Goal: Transaction & Acquisition: Purchase product/service

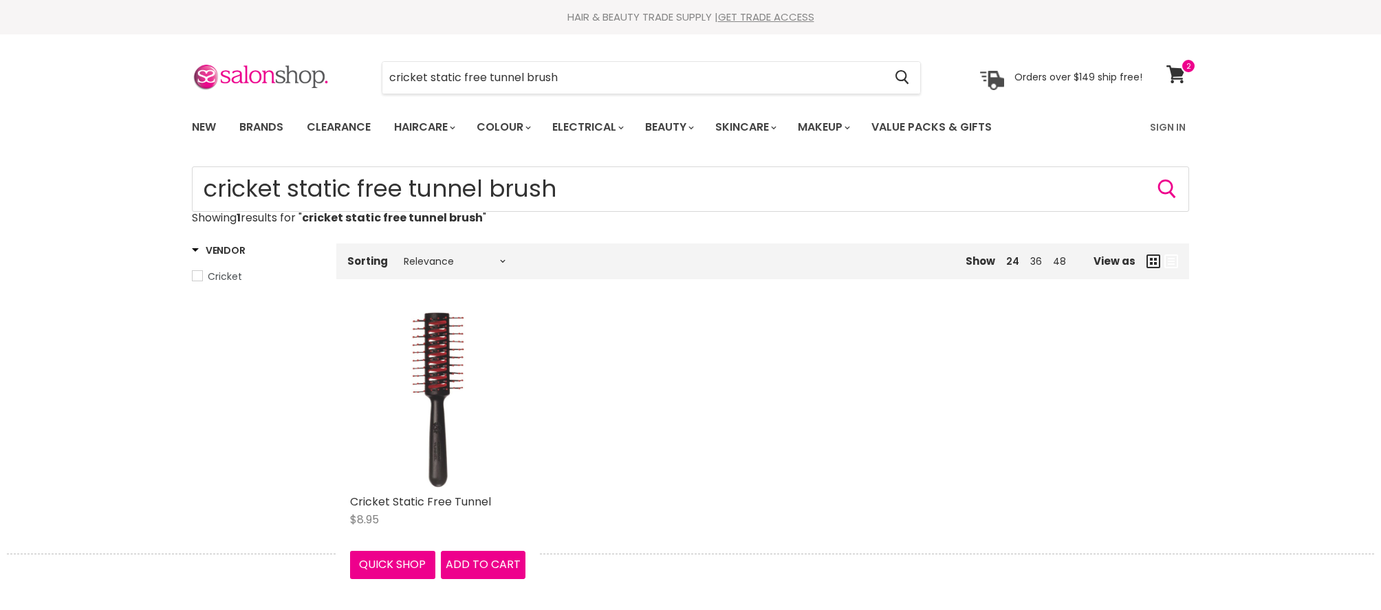
click at [446, 373] on img "Main content" at bounding box center [438, 399] width 117 height 175
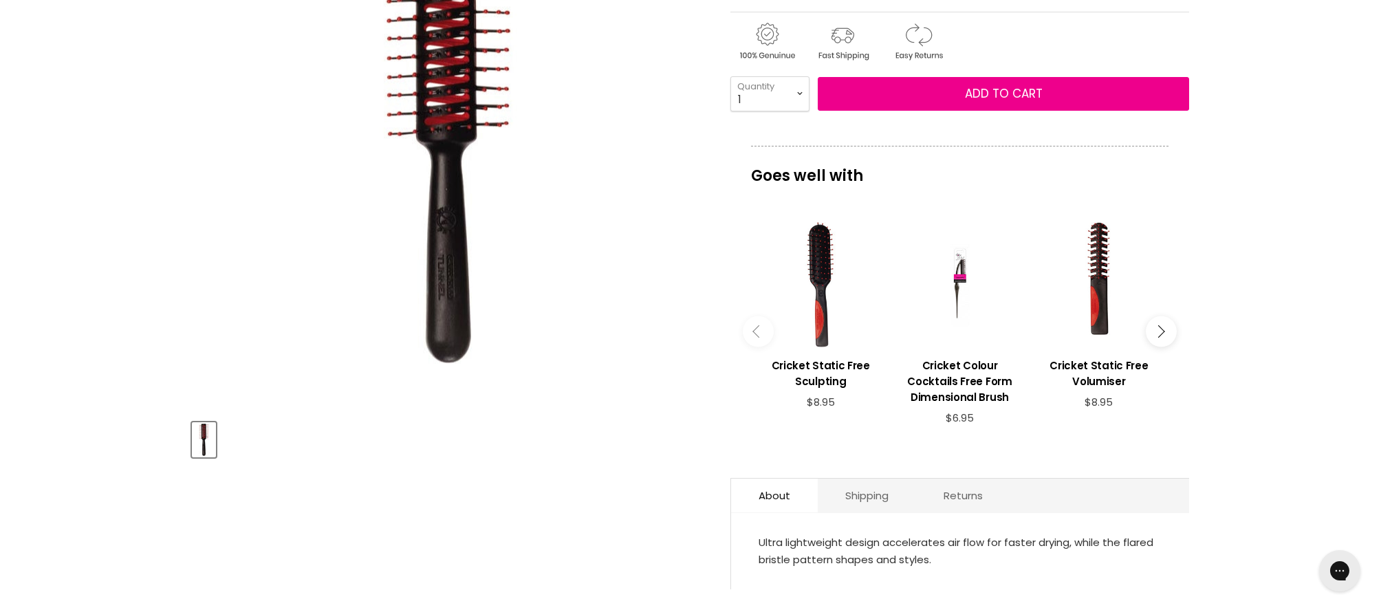
scroll to position [261, 0]
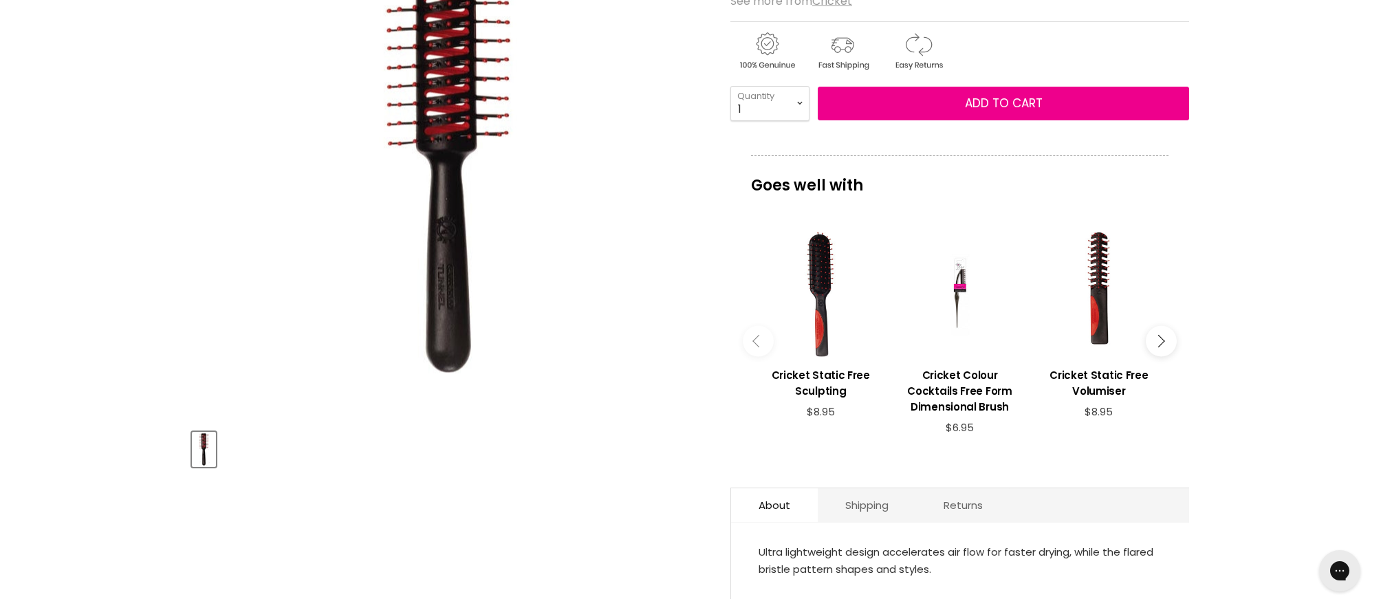
click at [1158, 345] on icon "Main content" at bounding box center [1158, 341] width 12 height 12
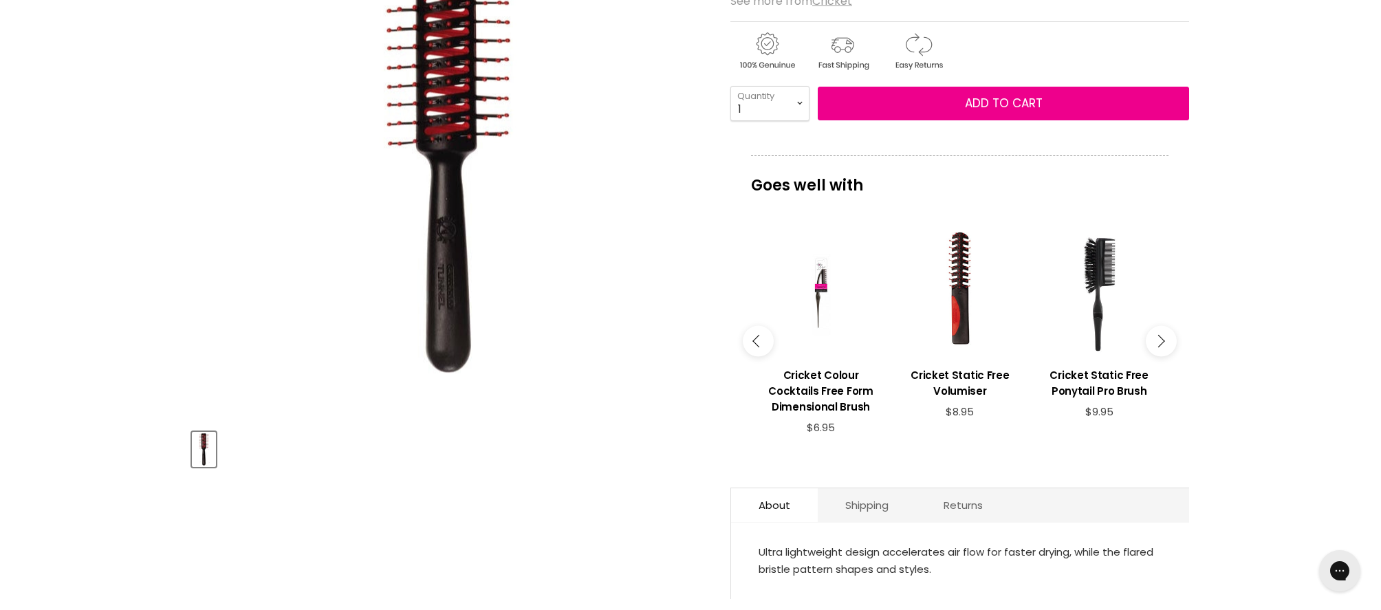
click at [1158, 345] on icon "Main content" at bounding box center [1158, 341] width 12 height 12
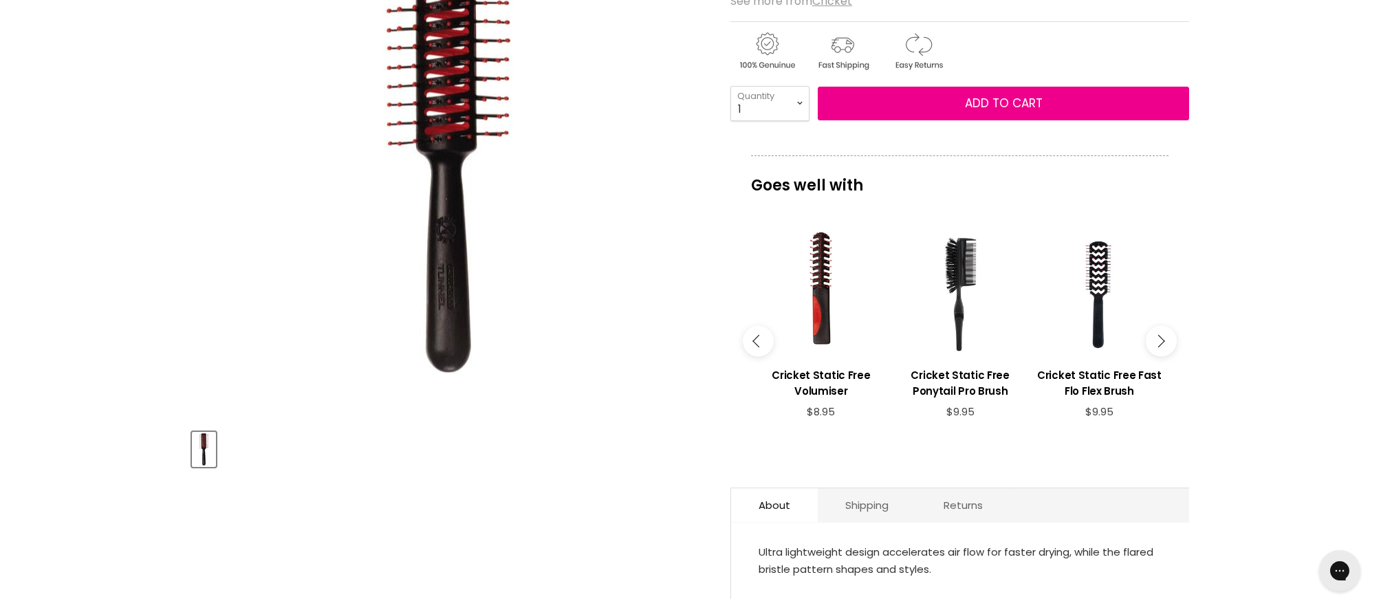
click at [1158, 345] on icon "Main content" at bounding box center [1158, 341] width 12 height 12
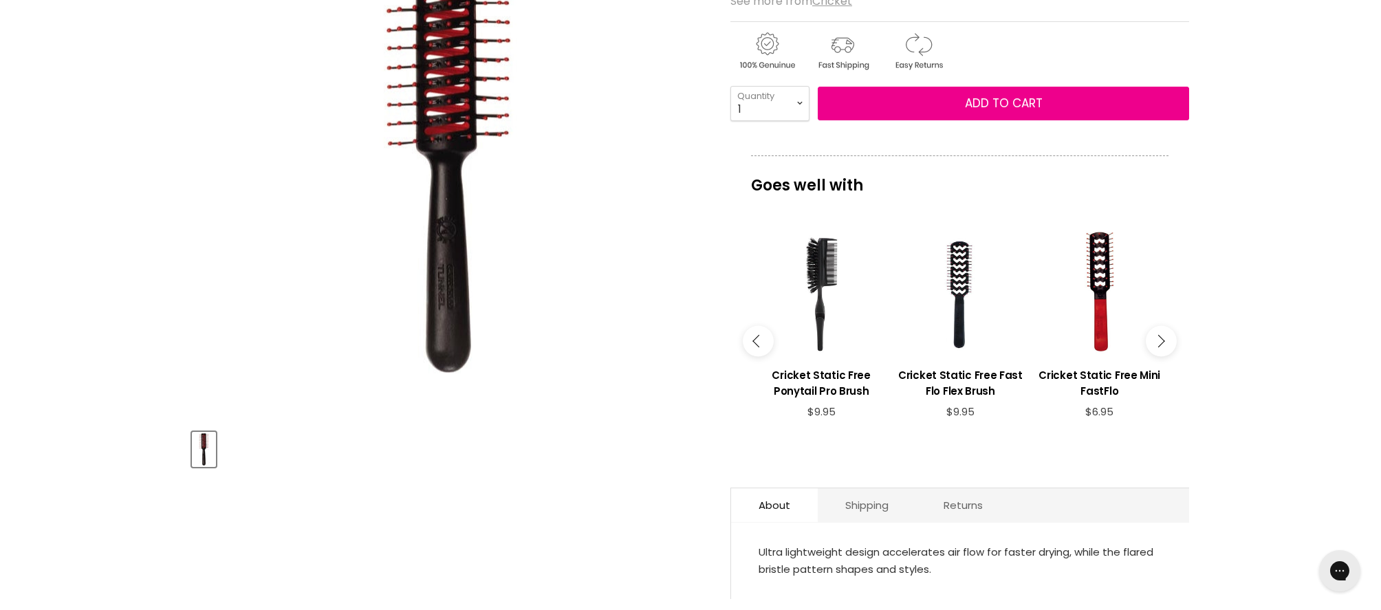
click at [1158, 345] on icon "Main content" at bounding box center [1158, 341] width 12 height 12
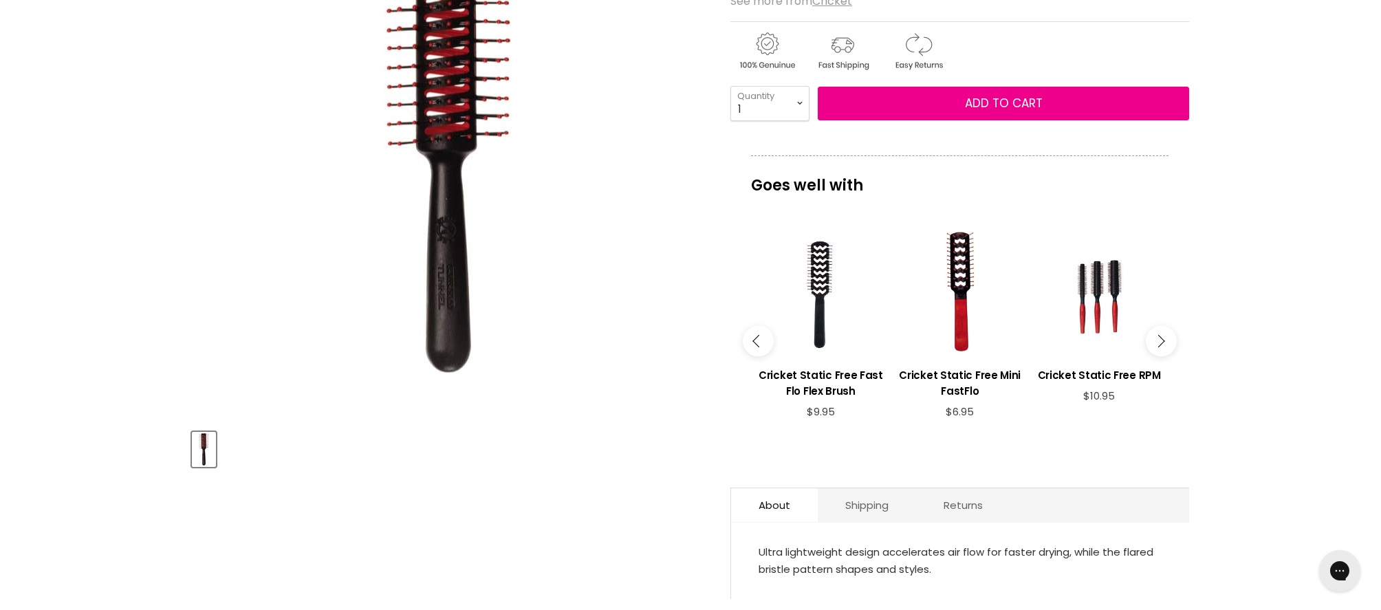
click at [1158, 345] on icon "Main content" at bounding box center [1158, 341] width 12 height 12
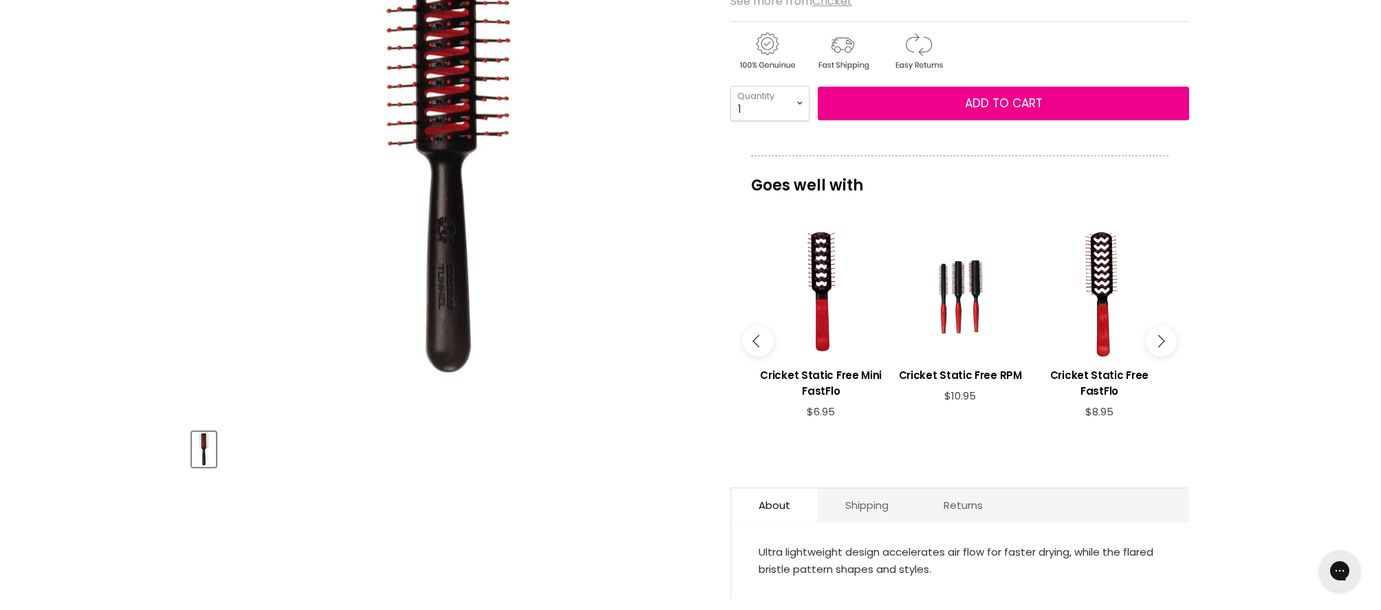
click at [1158, 345] on icon "Main content" at bounding box center [1158, 341] width 12 height 12
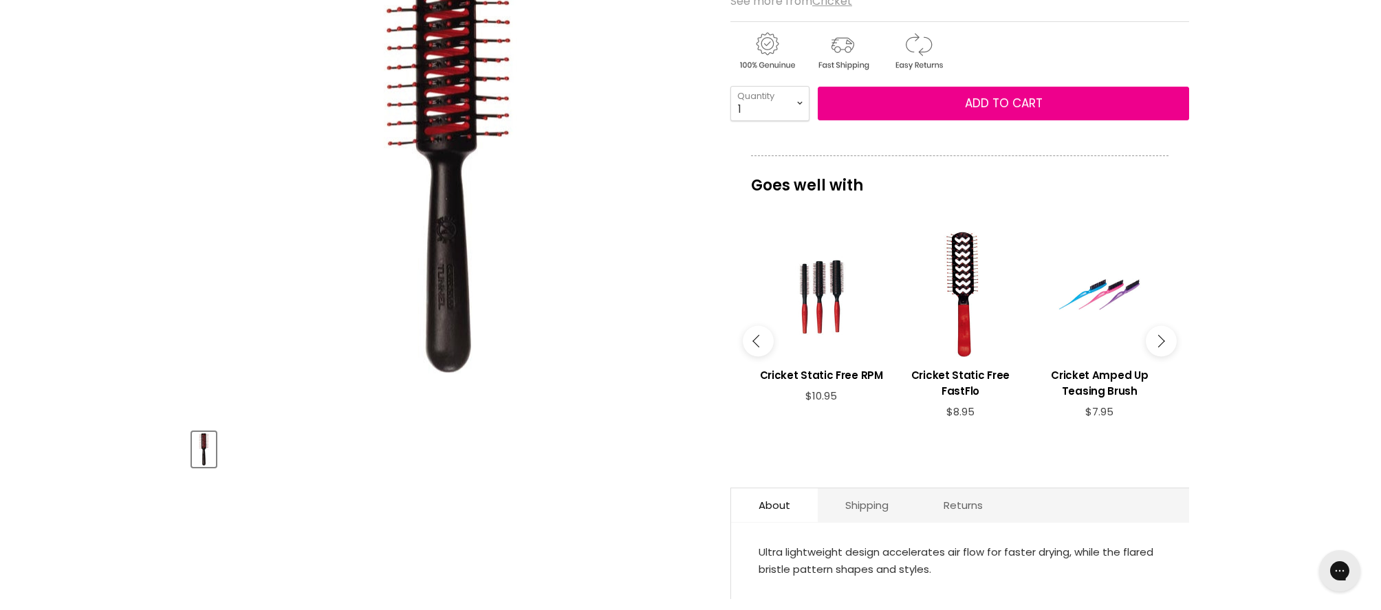
click at [1158, 345] on icon "Main content" at bounding box center [1158, 341] width 12 height 12
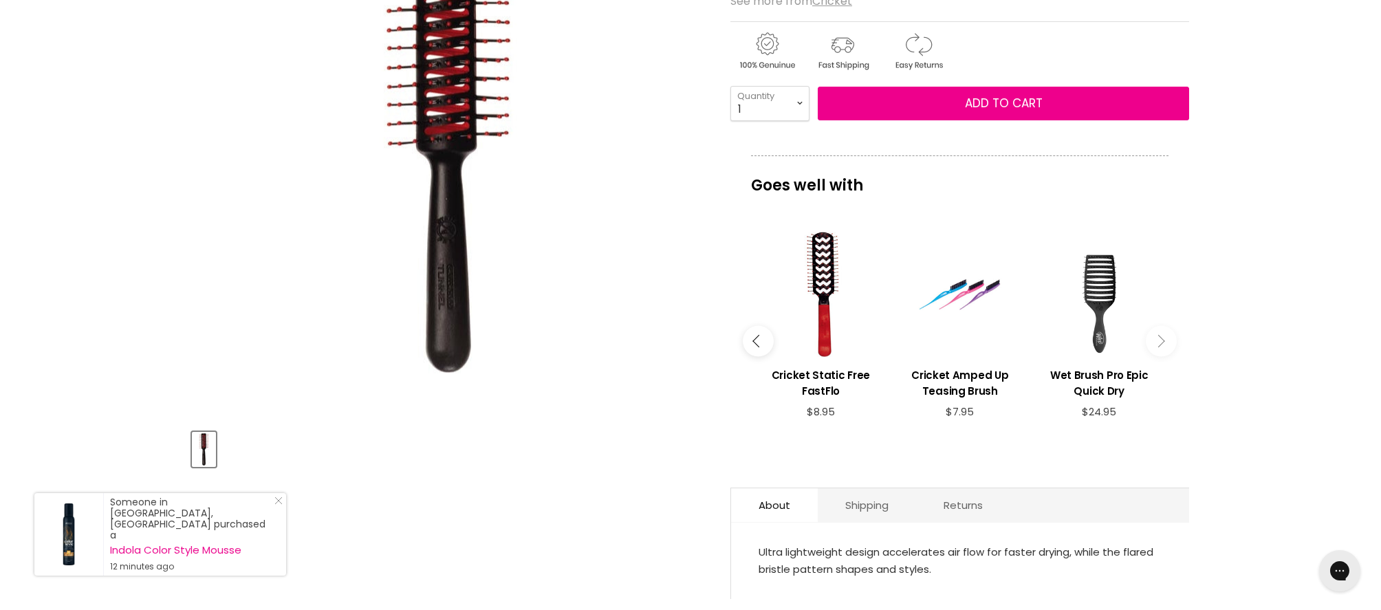
click at [1158, 345] on icon "Main content" at bounding box center [1158, 341] width 12 height 12
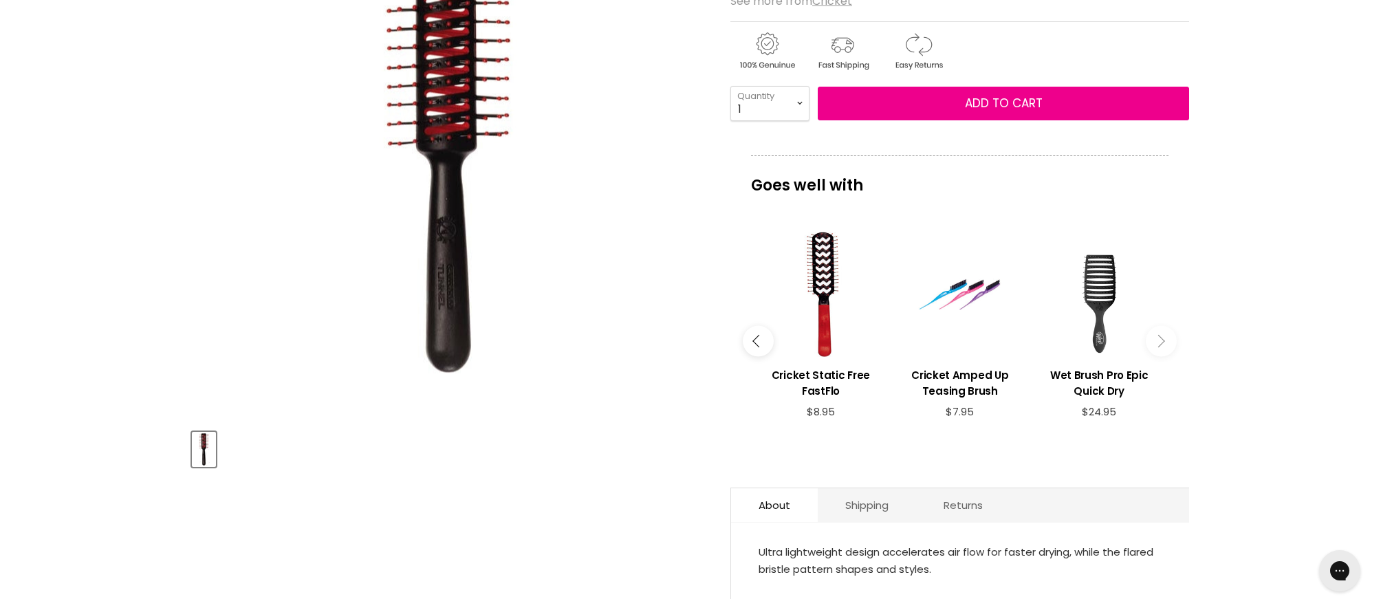
scroll to position [0, 0]
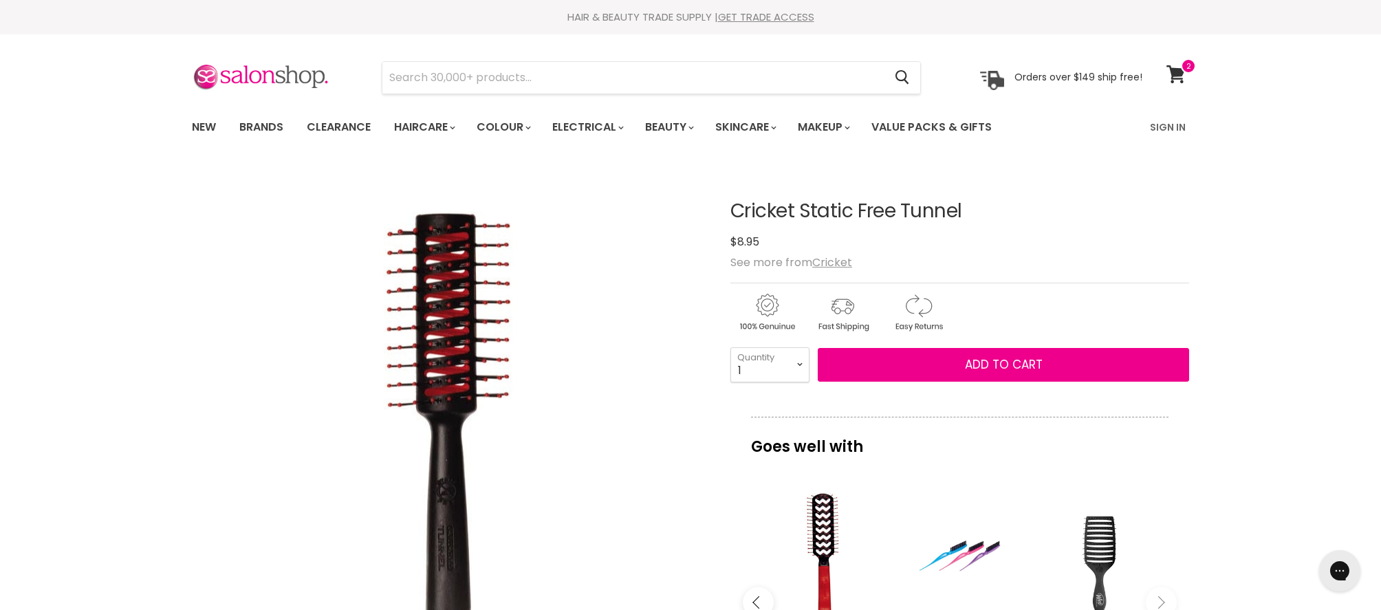
click at [455, 388] on img "Cricket Static Free Tunnel image. Click or Scroll to Zoom." at bounding box center [449, 422] width 282 height 423
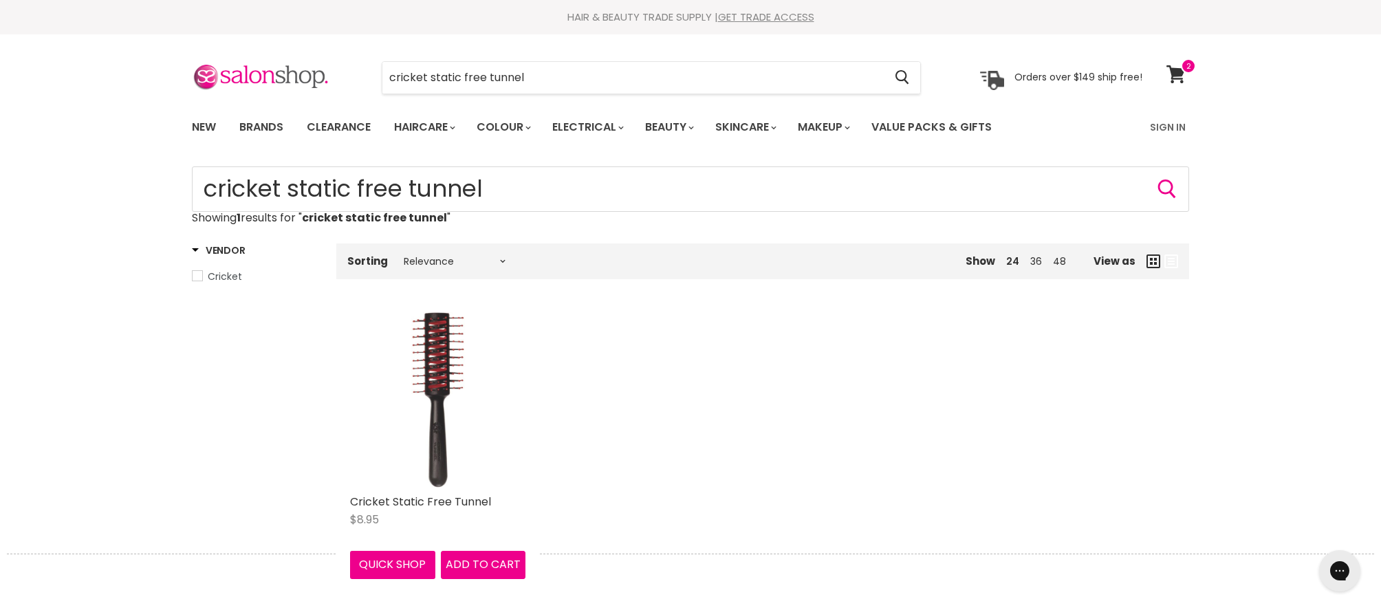
click at [430, 398] on img "Main content" at bounding box center [438, 399] width 117 height 175
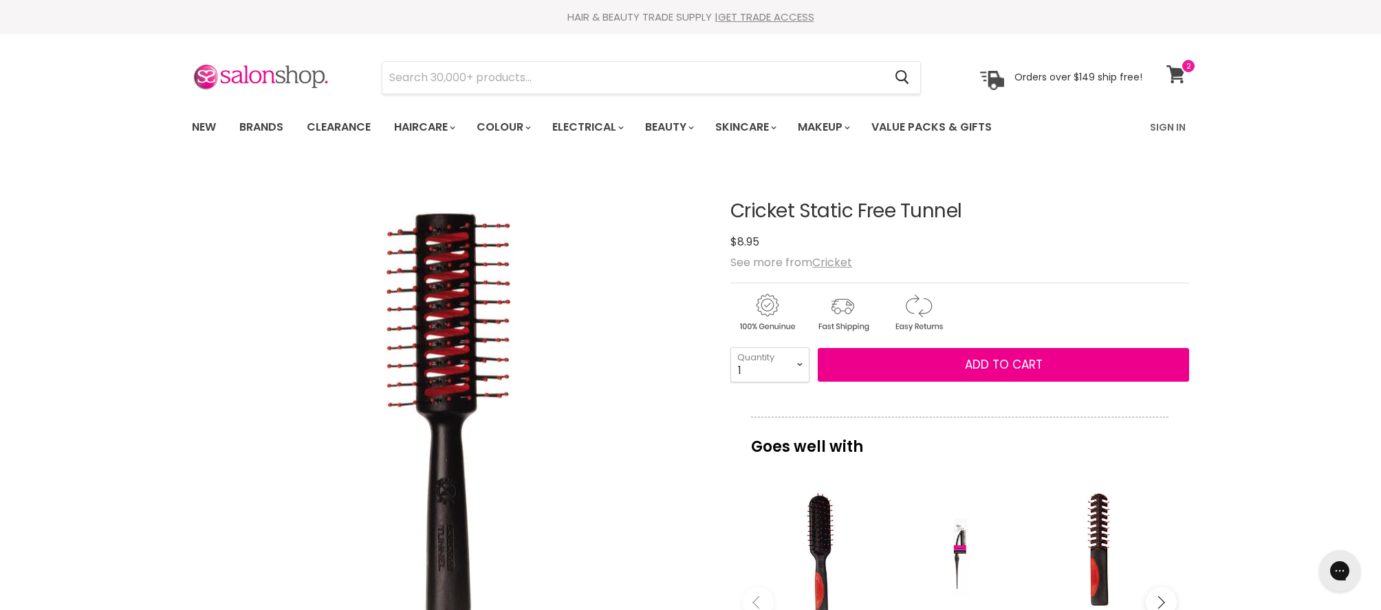
click at [1181, 69] on icon at bounding box center [1176, 74] width 19 height 18
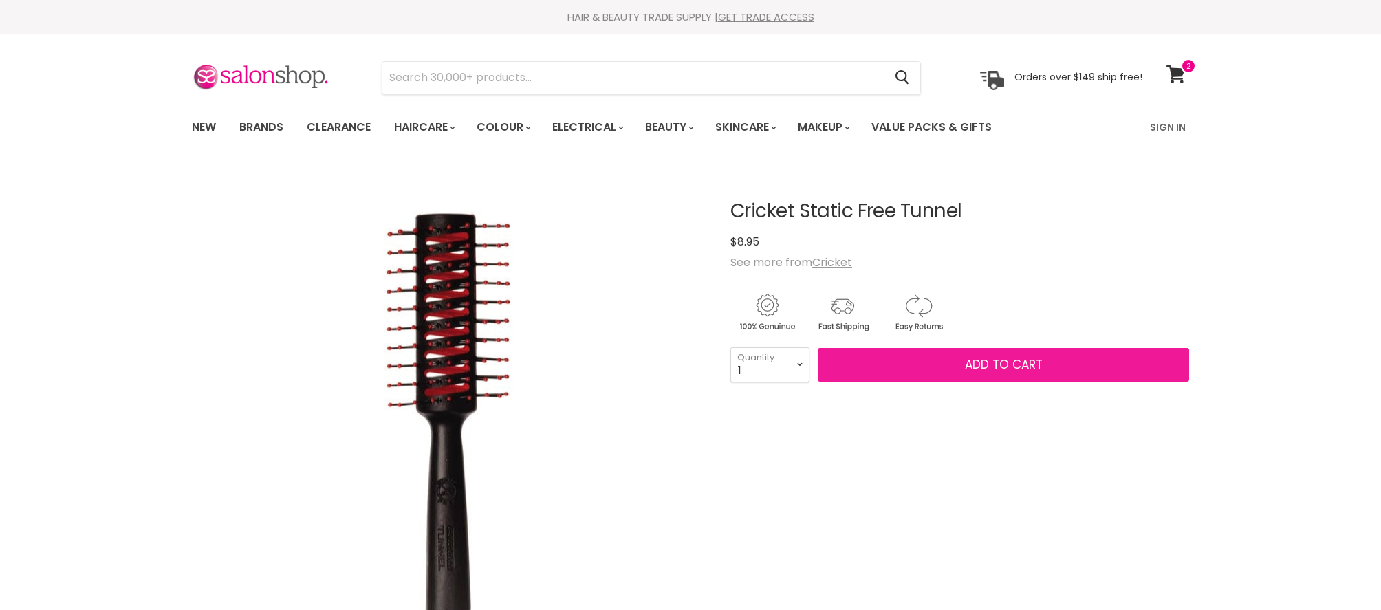
click at [997, 365] on span "Add to cart" at bounding box center [1004, 364] width 78 height 17
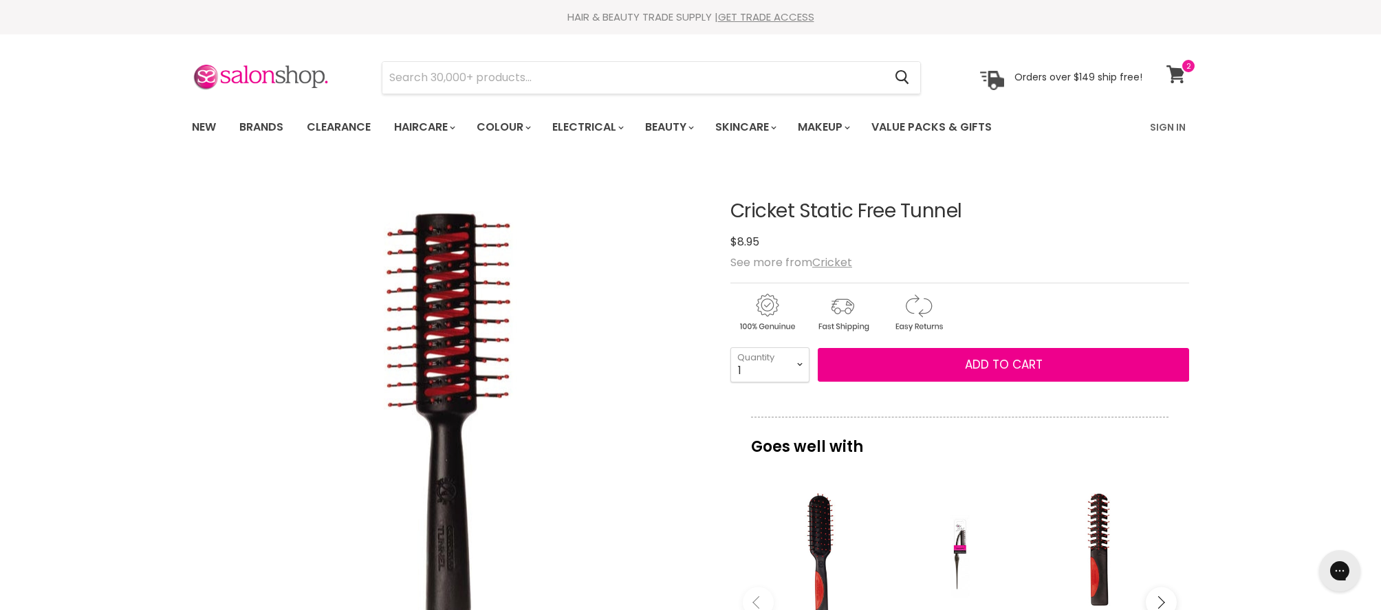
click at [1175, 70] on icon at bounding box center [1176, 74] width 19 height 18
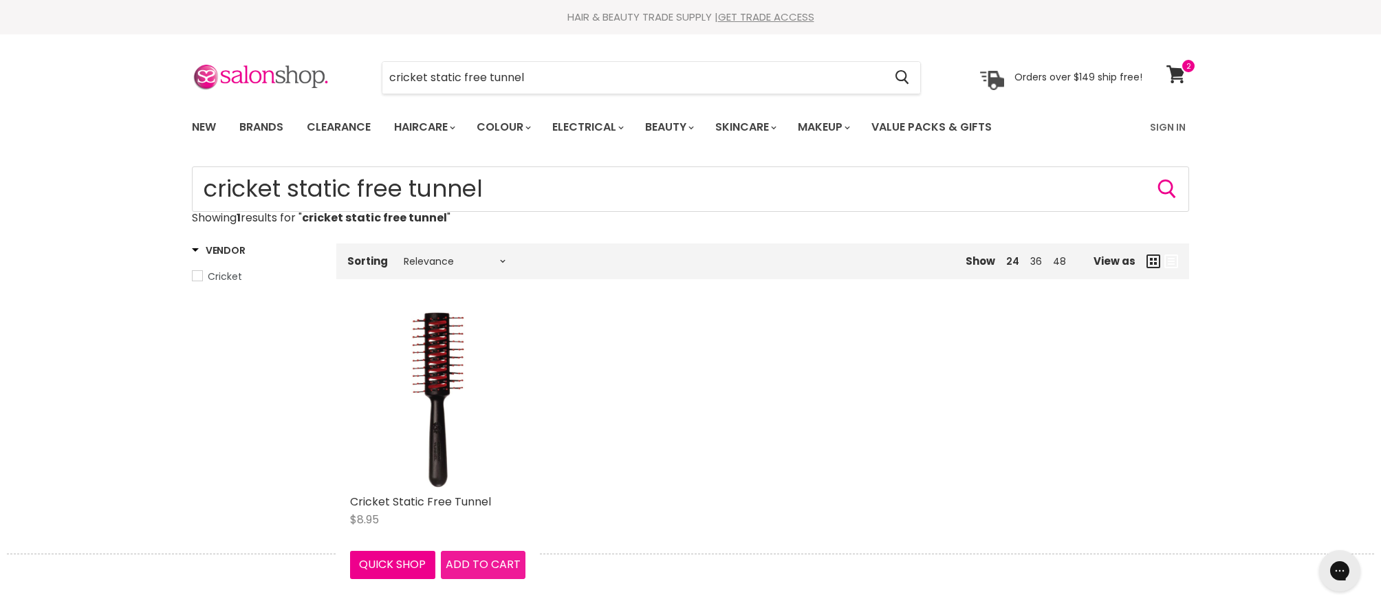
click at [473, 563] on span "Add to cart" at bounding box center [483, 565] width 75 height 16
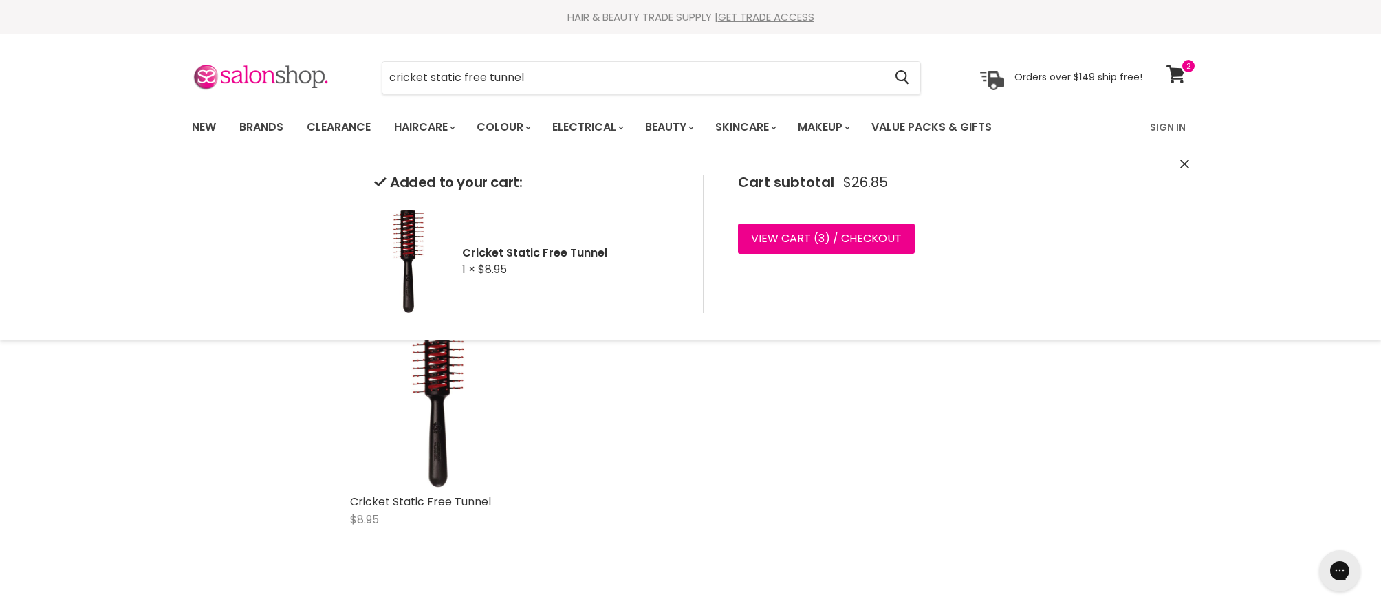
click at [574, 502] on div "Cricket Static Free Tunnel $8.95 Cricket Quick shop Add to cart" at bounding box center [762, 426] width 853 height 255
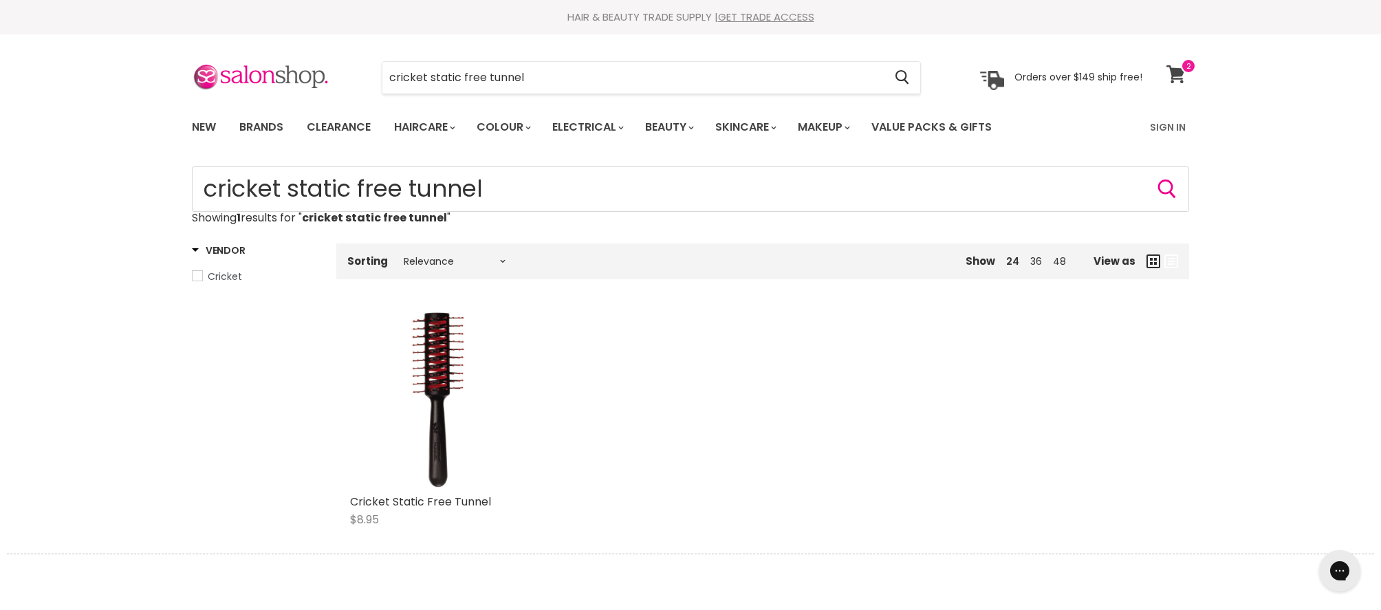
click at [1175, 67] on icon at bounding box center [1176, 74] width 19 height 18
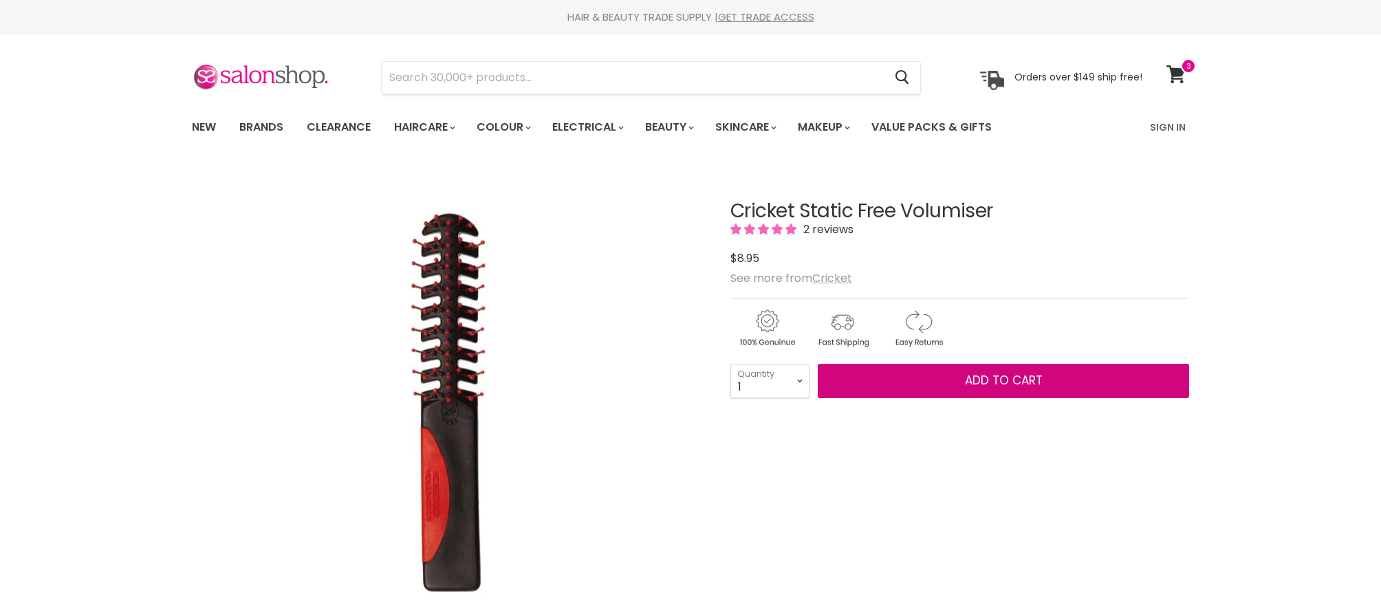
click at [965, 387] on button "Add to cart" at bounding box center [1004, 381] width 372 height 34
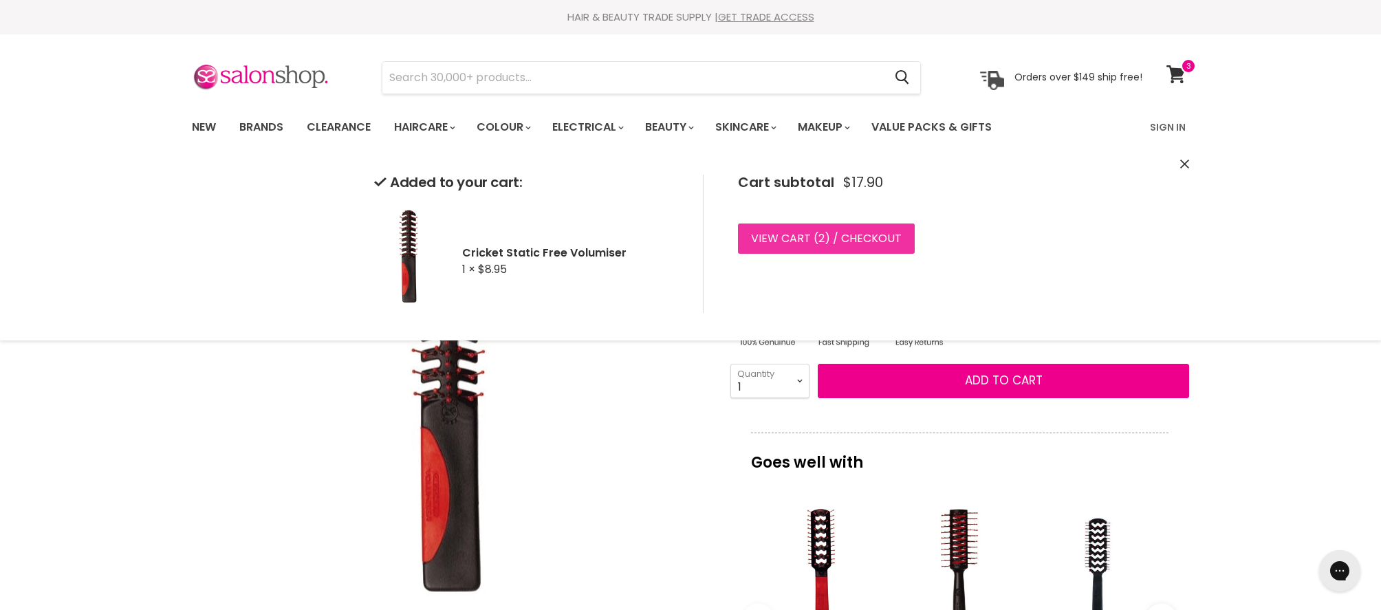
click at [788, 244] on link "View cart ( 2 ) / Checkout" at bounding box center [826, 239] width 177 height 30
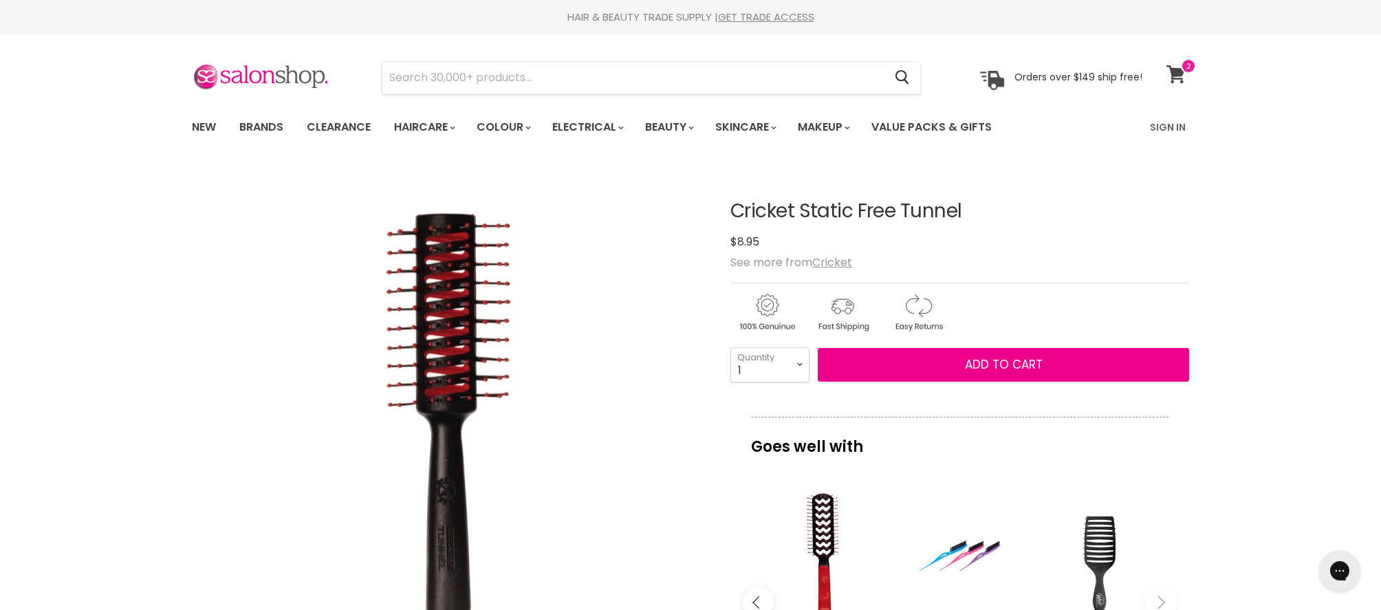
click at [1179, 80] on icon at bounding box center [1176, 74] width 19 height 18
